Goal: Complete application form

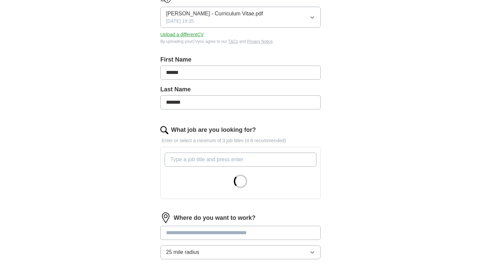
scroll to position [100, 0]
click at [216, 160] on input "What job are you looking for?" at bounding box center [241, 159] width 152 height 14
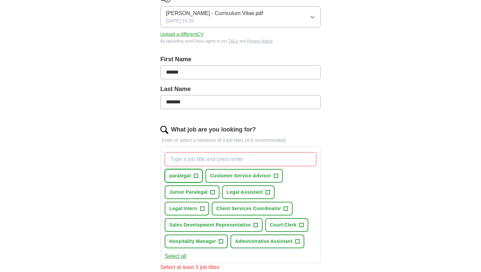
click at [194, 177] on span "+" at bounding box center [196, 175] width 4 height 5
click at [205, 191] on span "Junior Paralegal" at bounding box center [188, 191] width 38 height 7
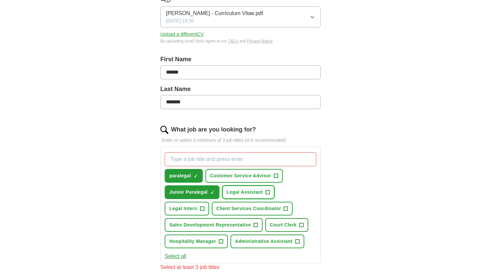
click at [262, 188] on span "Legal Assistant" at bounding box center [245, 191] width 36 height 7
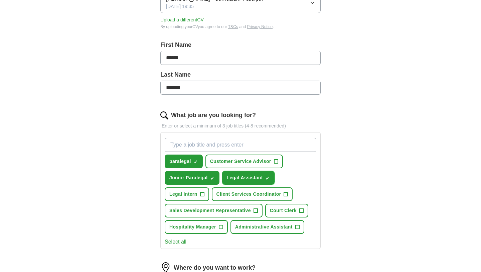
scroll to position [116, 0]
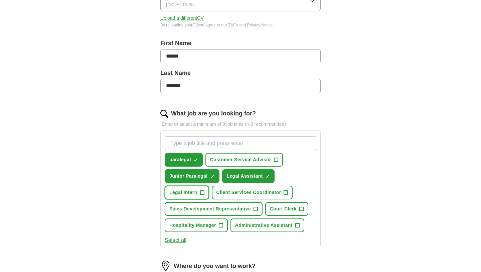
click at [194, 196] on button "Legal Intern +" at bounding box center [187, 192] width 44 height 14
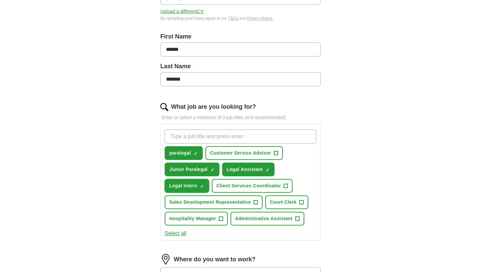
scroll to position [123, 0]
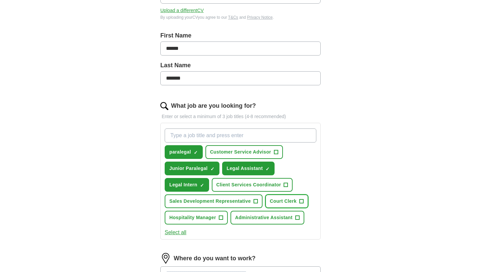
click at [292, 200] on span "Court Clerk" at bounding box center [283, 200] width 27 height 7
click at [287, 217] on span "Administrative Assistant" at bounding box center [263, 217] width 57 height 7
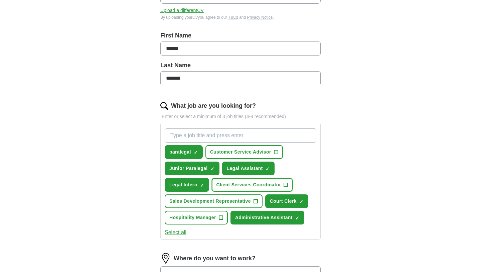
click at [244, 184] on span "Client Services Coordinator" at bounding box center [248, 184] width 65 height 7
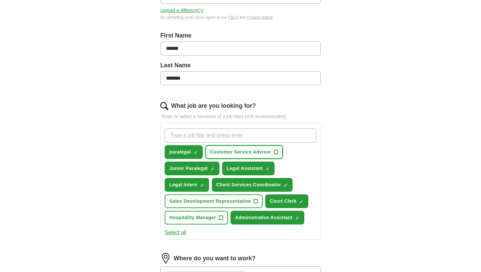
click at [251, 149] on span "Customer Service Advisor" at bounding box center [240, 151] width 61 height 7
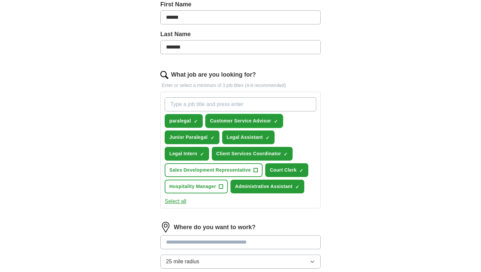
scroll to position [155, 0]
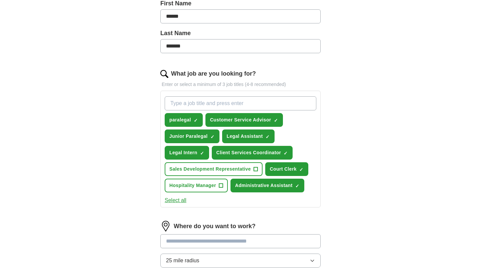
click at [226, 102] on input "What job are you looking for?" at bounding box center [241, 103] width 152 height 14
type input "sponsored"
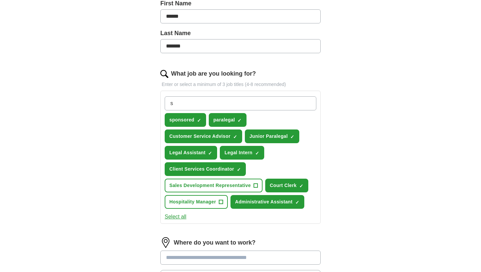
click at [187, 100] on input "s" at bounding box center [241, 103] width 152 height 14
type input "sponsored jobs"
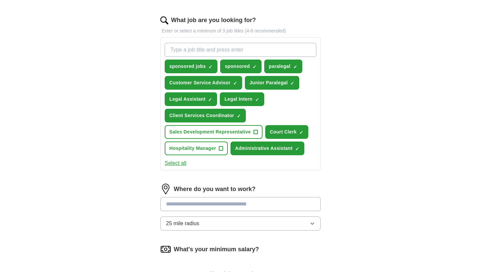
scroll to position [215, 0]
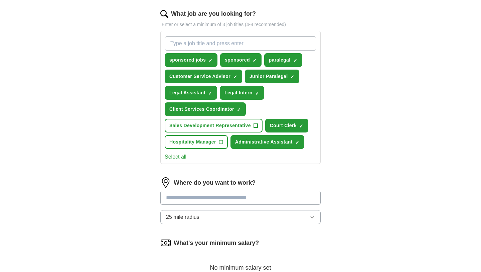
click at [223, 194] on input at bounding box center [240, 197] width 160 height 14
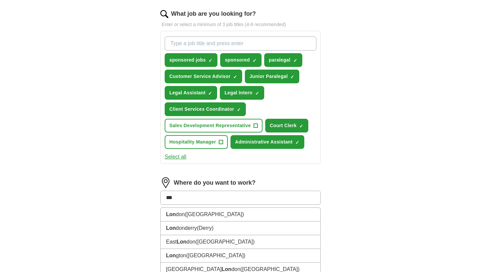
type input "****"
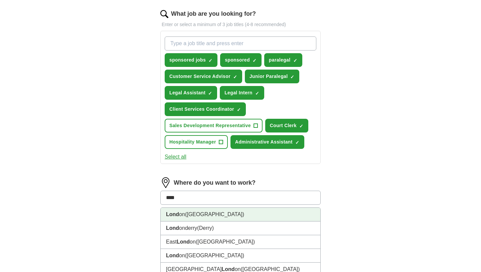
click at [228, 217] on li "Lond on ([GEOGRAPHIC_DATA])" at bounding box center [241, 214] width 160 height 14
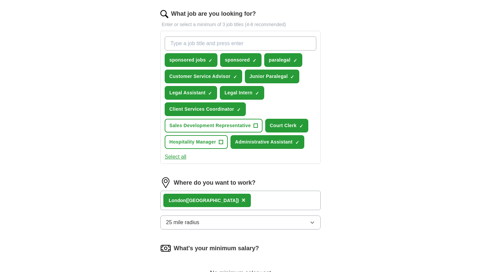
click at [230, 199] on div "Lond on ([GEOGRAPHIC_DATA]) ×" at bounding box center [240, 199] width 160 height 19
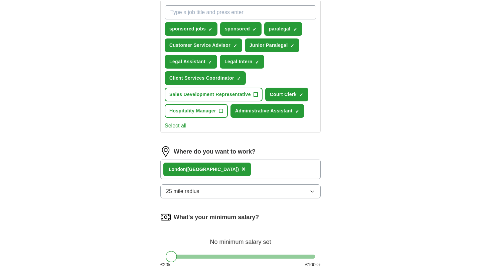
scroll to position [246, 0]
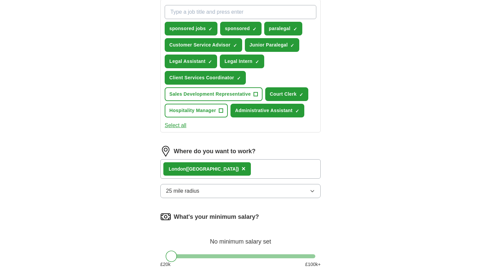
click at [224, 169] on div "Lond on ([GEOGRAPHIC_DATA]) ×" at bounding box center [240, 168] width 160 height 19
click at [210, 184] on button "25 mile radius" at bounding box center [240, 191] width 160 height 14
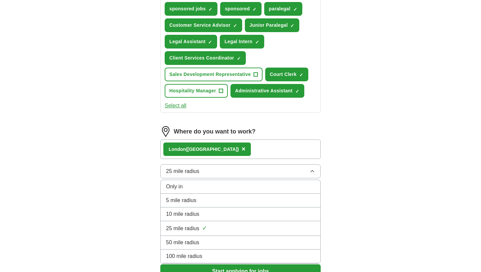
scroll to position [267, 0]
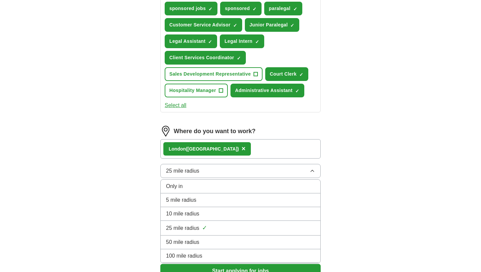
click at [188, 228] on span "25 mile radius" at bounding box center [182, 228] width 33 height 8
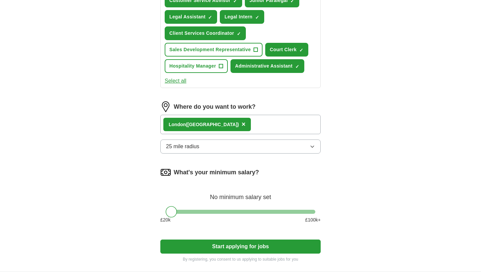
scroll to position [291, 0]
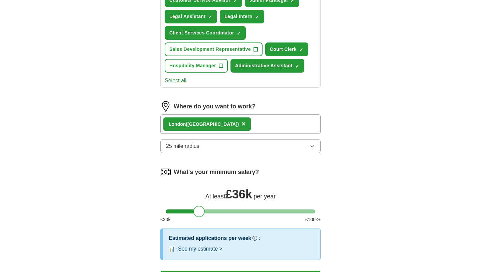
drag, startPoint x: 169, startPoint y: 212, endPoint x: 196, endPoint y: 215, distance: 27.3
click at [196, 215] on div at bounding box center [198, 210] width 11 height 11
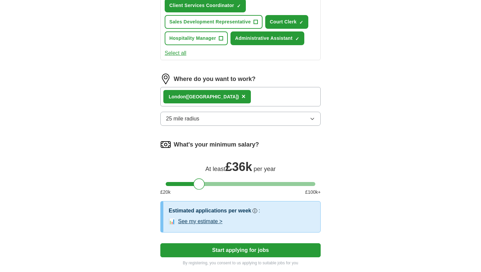
scroll to position [334, 0]
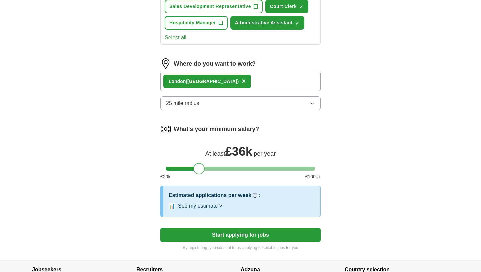
click at [252, 237] on button "Start applying for jobs" at bounding box center [240, 234] width 160 height 14
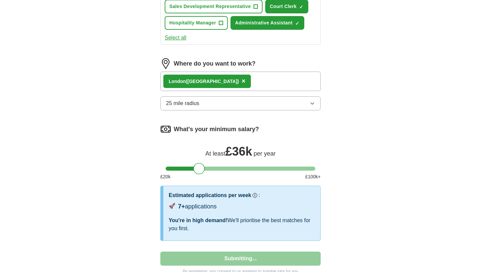
select select "**"
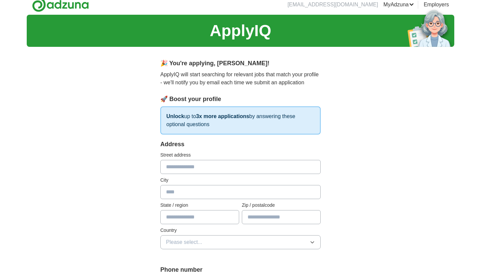
scroll to position [0, 0]
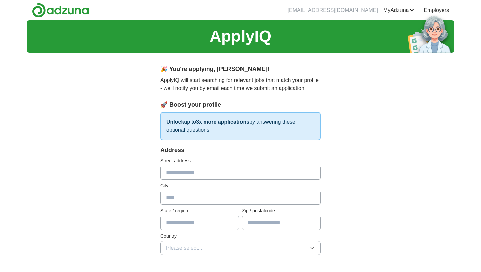
click at [196, 172] on input "text" at bounding box center [240, 172] width 160 height 14
click at [239, 177] on input "text" at bounding box center [240, 172] width 160 height 14
click at [296, 167] on input "text" at bounding box center [240, 172] width 160 height 14
click at [236, 173] on input "text" at bounding box center [240, 172] width 160 height 14
type input "**********"
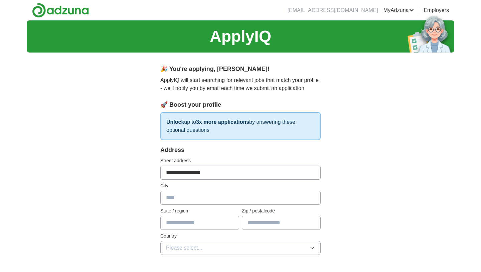
click at [221, 196] on input "text" at bounding box center [240, 197] width 160 height 14
type input "**********"
type input "*******"
type input "**********"
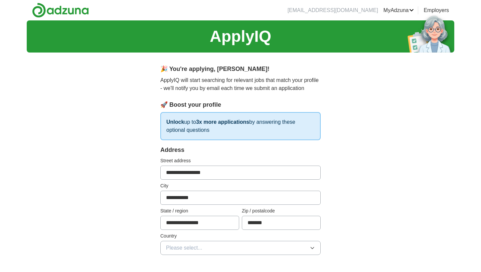
select select "**"
type input "***"
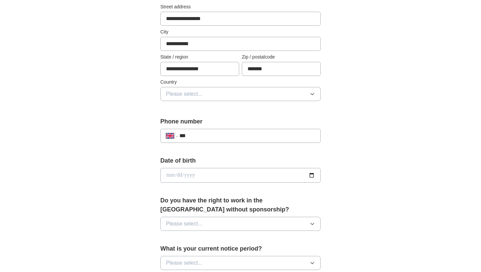
click at [225, 89] on button "Please select..." at bounding box center [240, 94] width 160 height 14
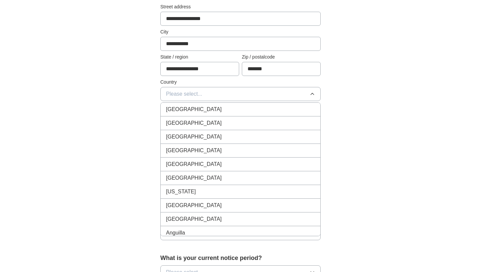
click at [211, 111] on div "[GEOGRAPHIC_DATA]" at bounding box center [240, 109] width 149 height 8
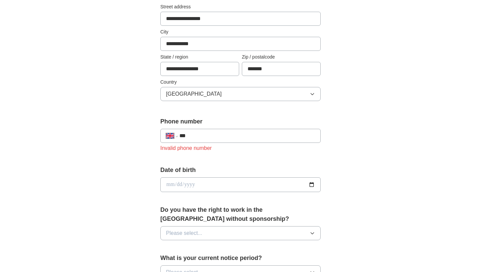
click at [203, 139] on input "***" at bounding box center [247, 136] width 136 height 8
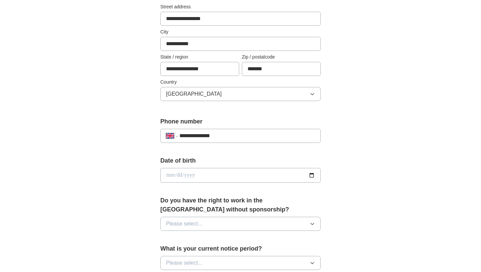
type input "**********"
click at [190, 176] on input "date" at bounding box center [240, 175] width 160 height 15
click at [169, 173] on input "date" at bounding box center [240, 175] width 160 height 15
type input "**********"
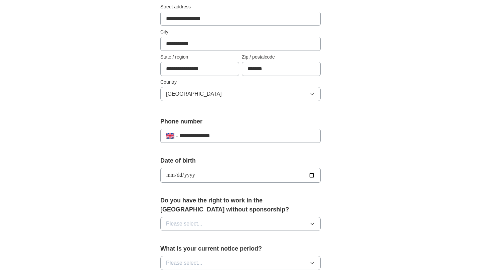
scroll to position [171, 0]
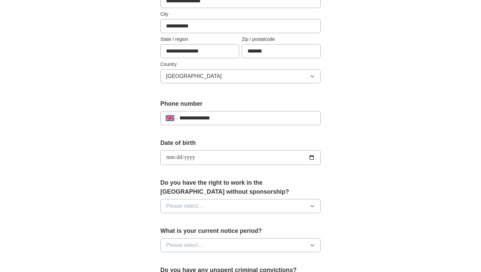
click at [192, 208] on span "Please select..." at bounding box center [184, 206] width 36 height 8
click at [184, 232] on div "No" at bounding box center [240, 235] width 149 height 8
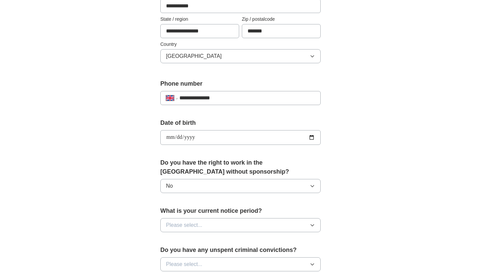
scroll to position [194, 0]
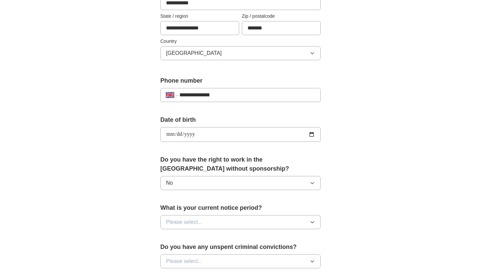
click at [195, 176] on button "No" at bounding box center [240, 183] width 160 height 14
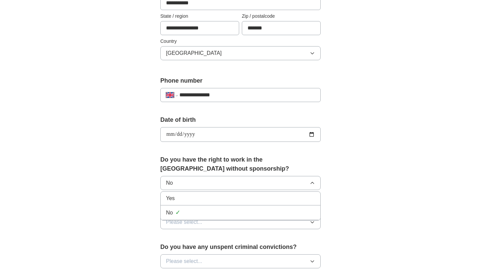
click at [185, 210] on div "No ✓" at bounding box center [240, 212] width 149 height 9
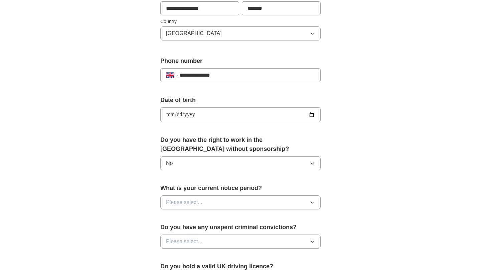
scroll to position [219, 0]
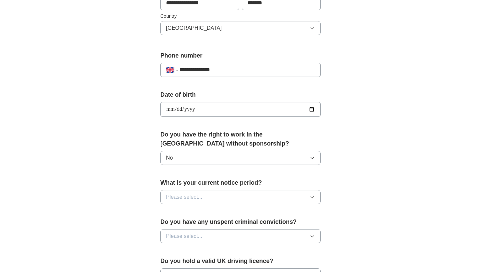
click at [207, 197] on button "Please select..." at bounding box center [240, 197] width 160 height 14
click at [197, 153] on button "No" at bounding box center [240, 158] width 160 height 14
click at [188, 170] on div "Yes" at bounding box center [240, 173] width 149 height 8
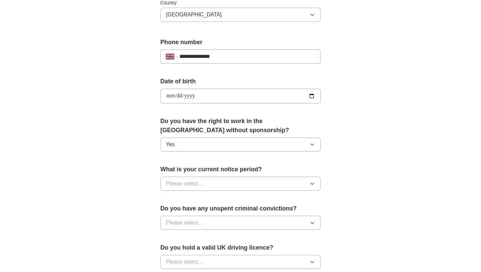
scroll to position [239, 0]
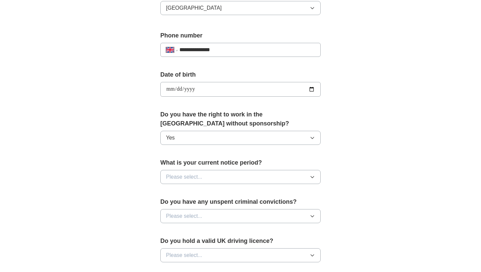
click at [208, 173] on button "Please select..." at bounding box center [240, 177] width 160 height 14
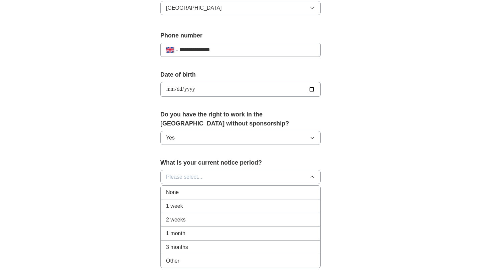
click at [207, 204] on div "1 week" at bounding box center [240, 206] width 149 height 8
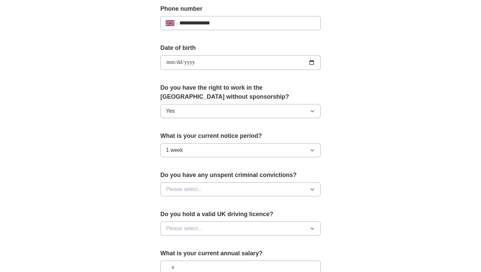
scroll to position [272, 0]
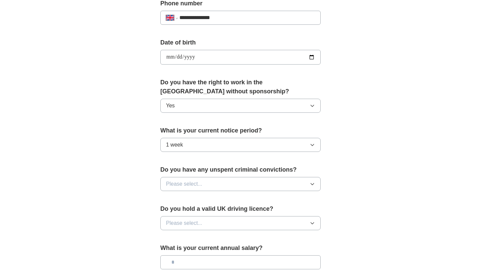
click at [220, 179] on button "Please select..." at bounding box center [240, 184] width 160 height 14
click at [203, 211] on div "No" at bounding box center [240, 213] width 149 height 8
click at [209, 222] on button "Please select..." at bounding box center [240, 223] width 160 height 14
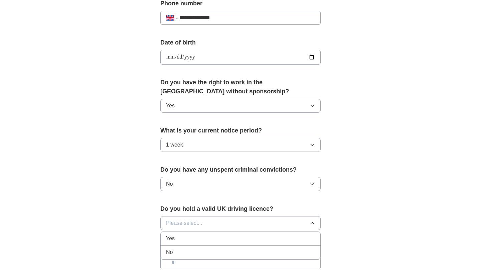
scroll to position [298, 0]
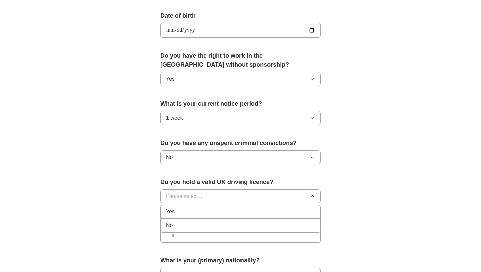
click at [200, 228] on div "No" at bounding box center [240, 225] width 149 height 8
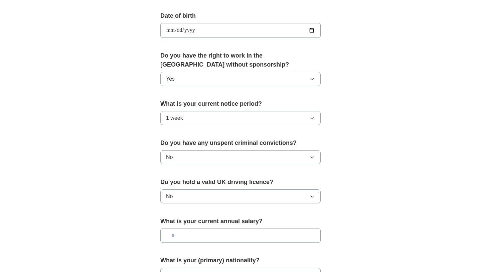
click at [208, 197] on button "No" at bounding box center [240, 196] width 160 height 14
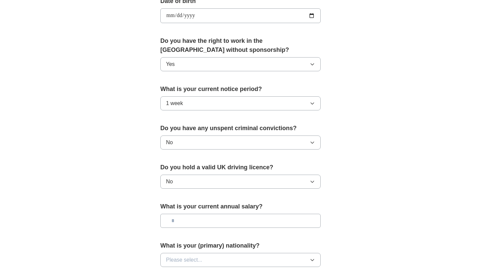
click at [210, 220] on input "text" at bounding box center [240, 220] width 160 height 14
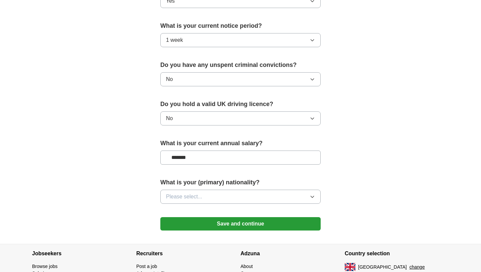
scroll to position [376, 0]
type input "*******"
click at [206, 197] on button "Please select..." at bounding box center [240, 196] width 160 height 14
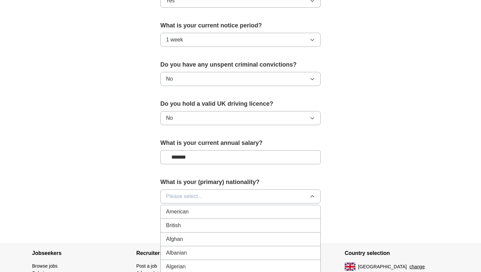
click at [214, 200] on button "Please select..." at bounding box center [240, 196] width 160 height 14
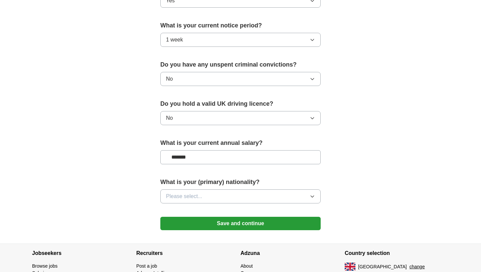
click at [212, 194] on button "Please select..." at bounding box center [240, 196] width 160 height 14
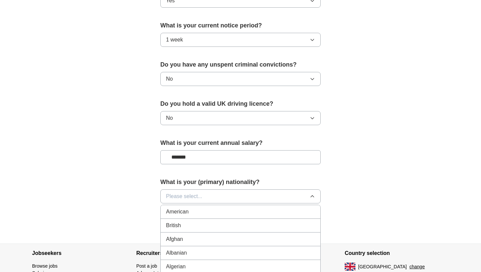
click at [217, 194] on button "Please select..." at bounding box center [240, 196] width 160 height 14
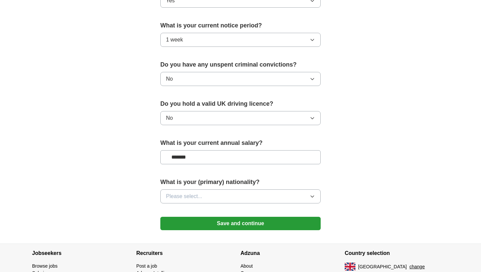
click at [217, 194] on button "Please select..." at bounding box center [240, 196] width 160 height 14
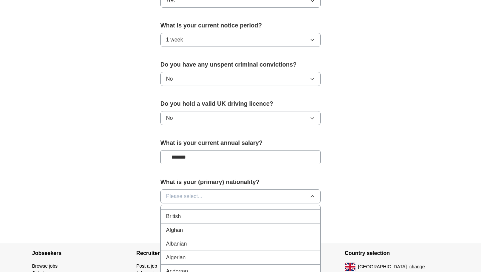
scroll to position [0, 0]
click at [233, 197] on button "Please select..." at bounding box center [240, 196] width 160 height 14
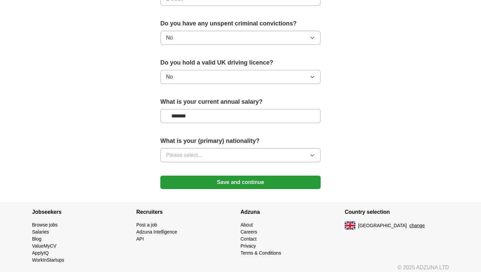
scroll to position [423, 0]
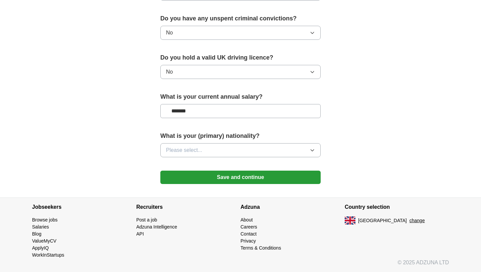
click at [312, 148] on icon "button" at bounding box center [312, 149] width 5 height 5
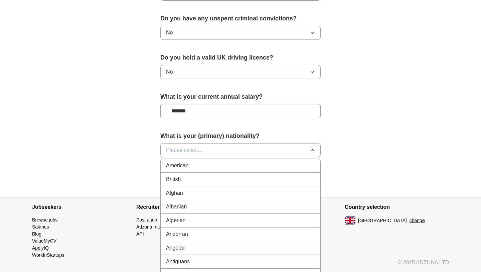
click at [261, 152] on button "Please select..." at bounding box center [240, 150] width 160 height 14
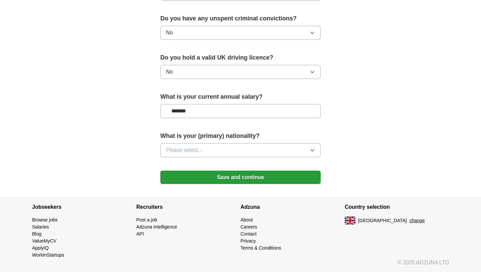
click at [261, 152] on button "Please select..." at bounding box center [240, 150] width 160 height 14
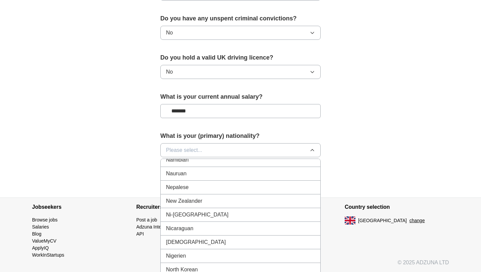
scroll to position [1700, 0]
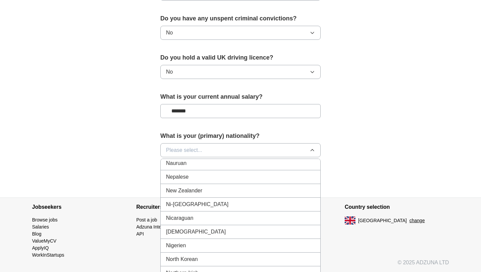
click at [232, 235] on div "[DEMOGRAPHIC_DATA]" at bounding box center [240, 231] width 149 height 8
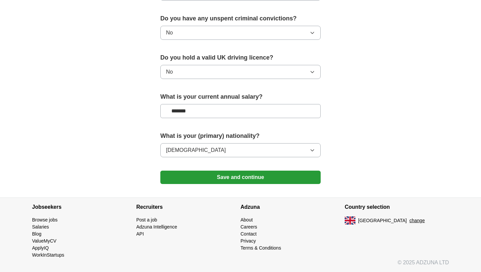
click at [239, 176] on button "Save and continue" at bounding box center [240, 176] width 160 height 13
